Goal: Information Seeking & Learning: Learn about a topic

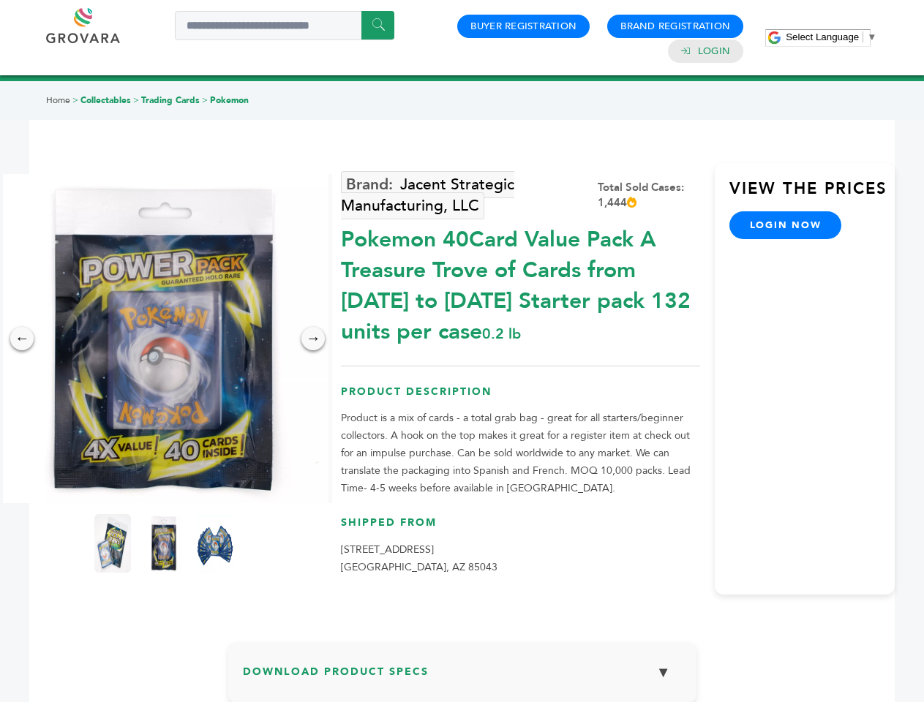
click at [831, 37] on span "Select Language" at bounding box center [822, 36] width 73 height 11
click at [164, 339] on img at bounding box center [163, 338] width 329 height 329
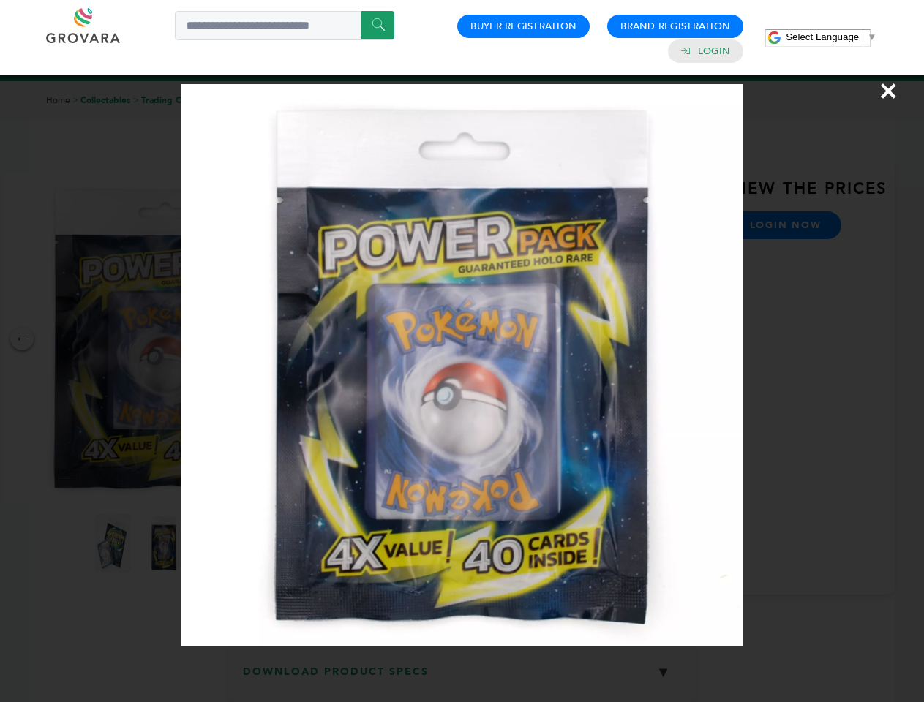
click at [22, 339] on div "×" at bounding box center [462, 351] width 924 height 702
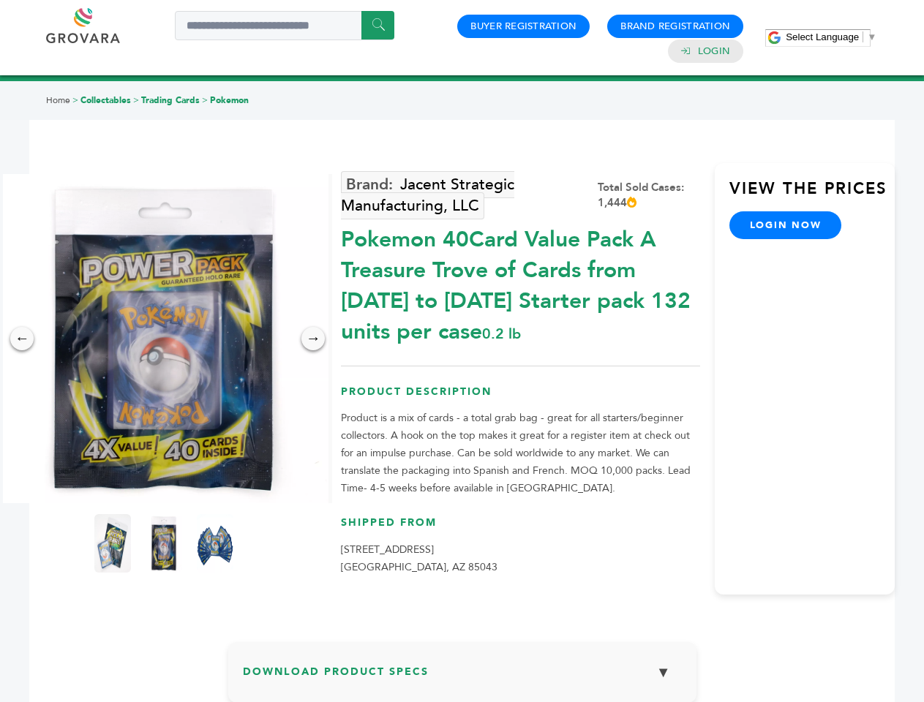
click at [313, 339] on div "→" at bounding box center [312, 338] width 23 height 23
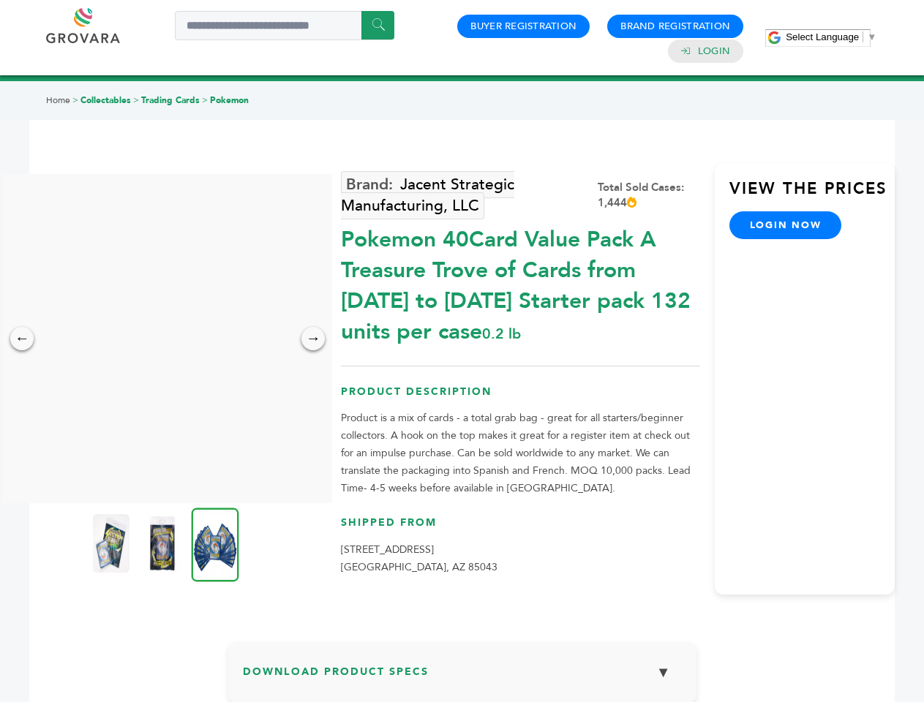
click at [113, 543] on img at bounding box center [111, 543] width 37 height 59
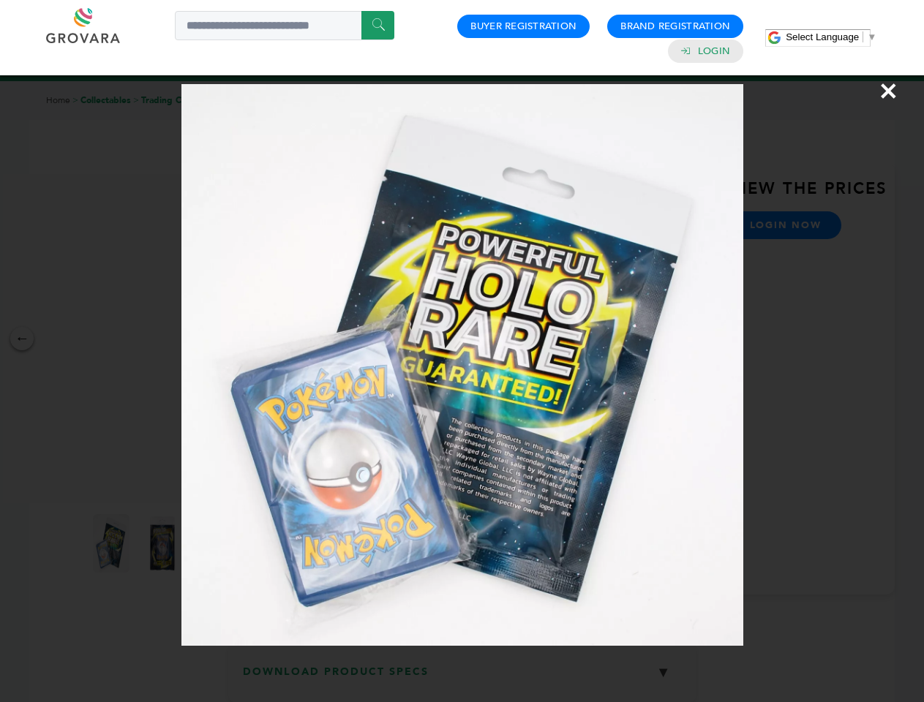
click at [164, 543] on div "×" at bounding box center [462, 351] width 924 height 702
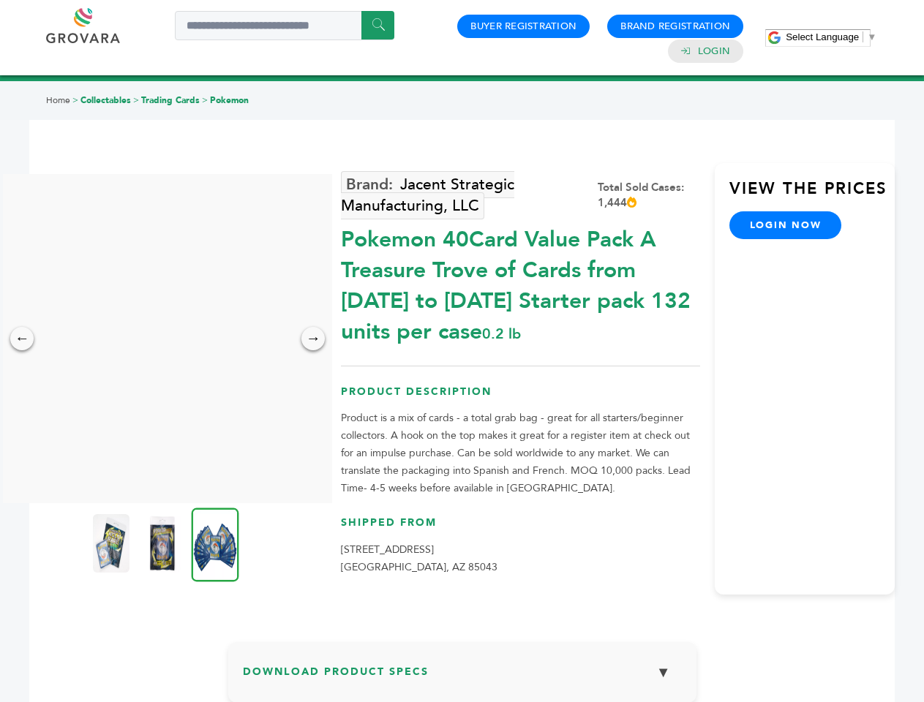
click at [215, 543] on img at bounding box center [216, 545] width 48 height 74
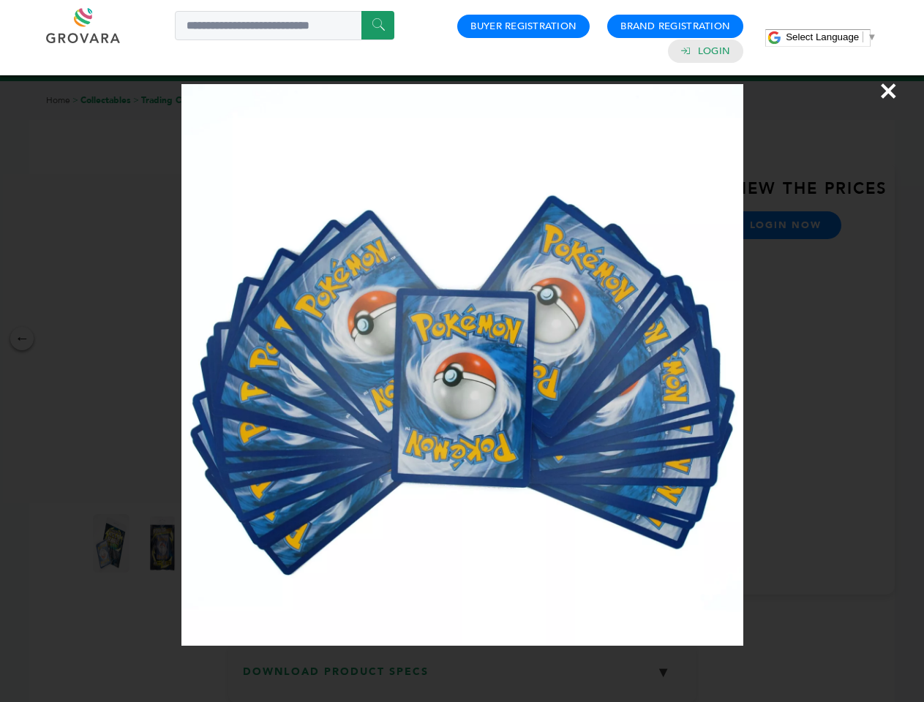
click at [462, 678] on div "×" at bounding box center [462, 351] width 924 height 702
